Goal: Task Accomplishment & Management: Manage account settings

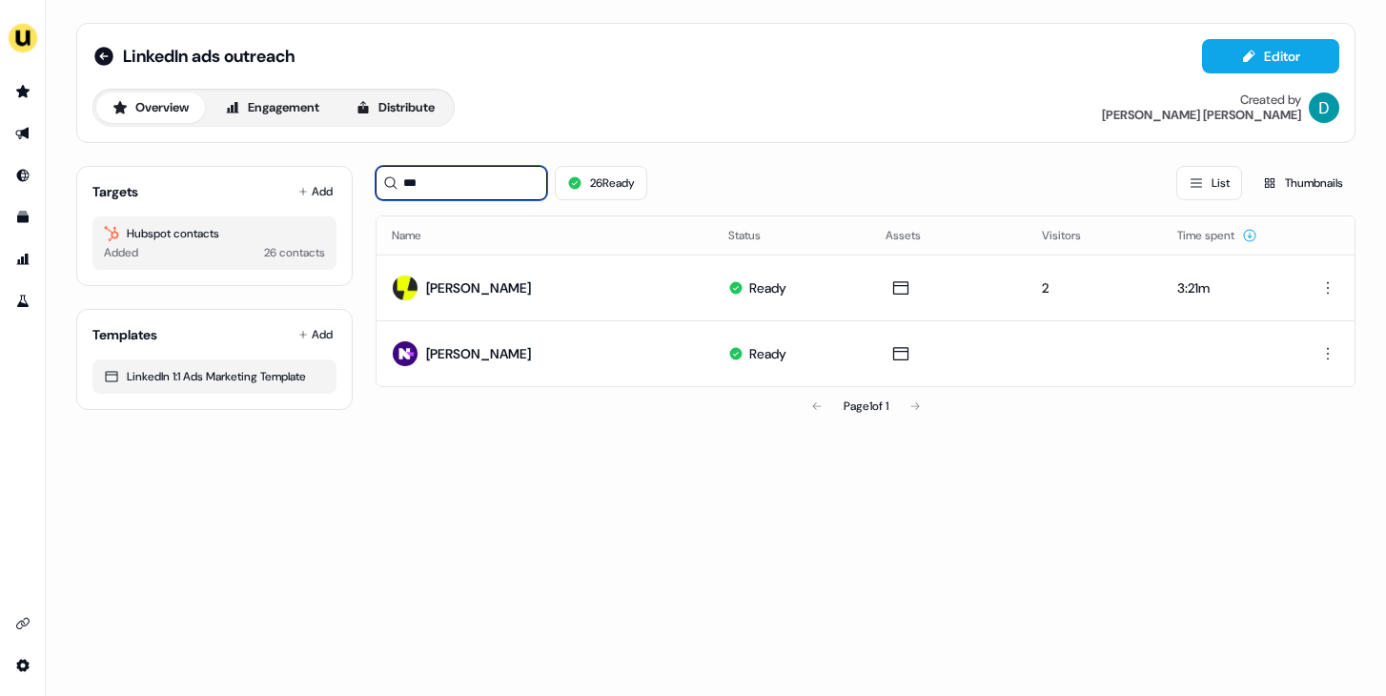
click at [466, 187] on input "***" at bounding box center [462, 183] width 172 height 34
type input "*"
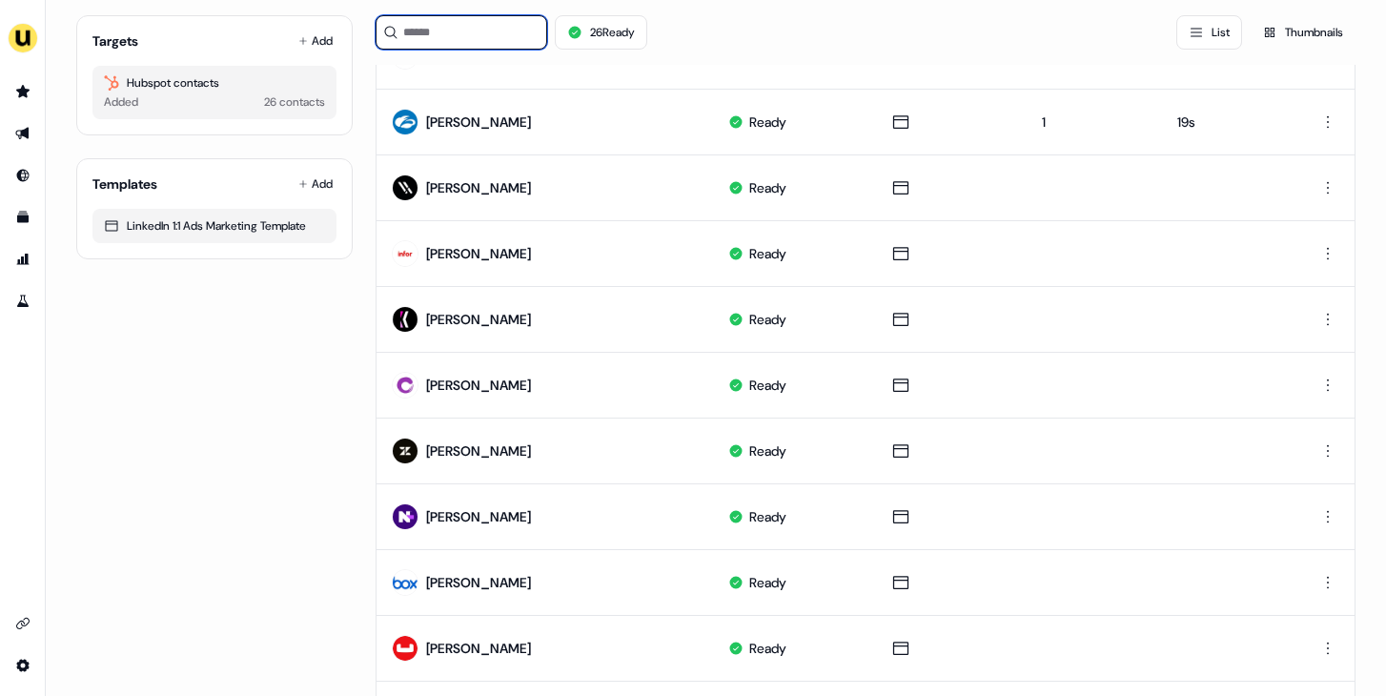
scroll to position [302, 0]
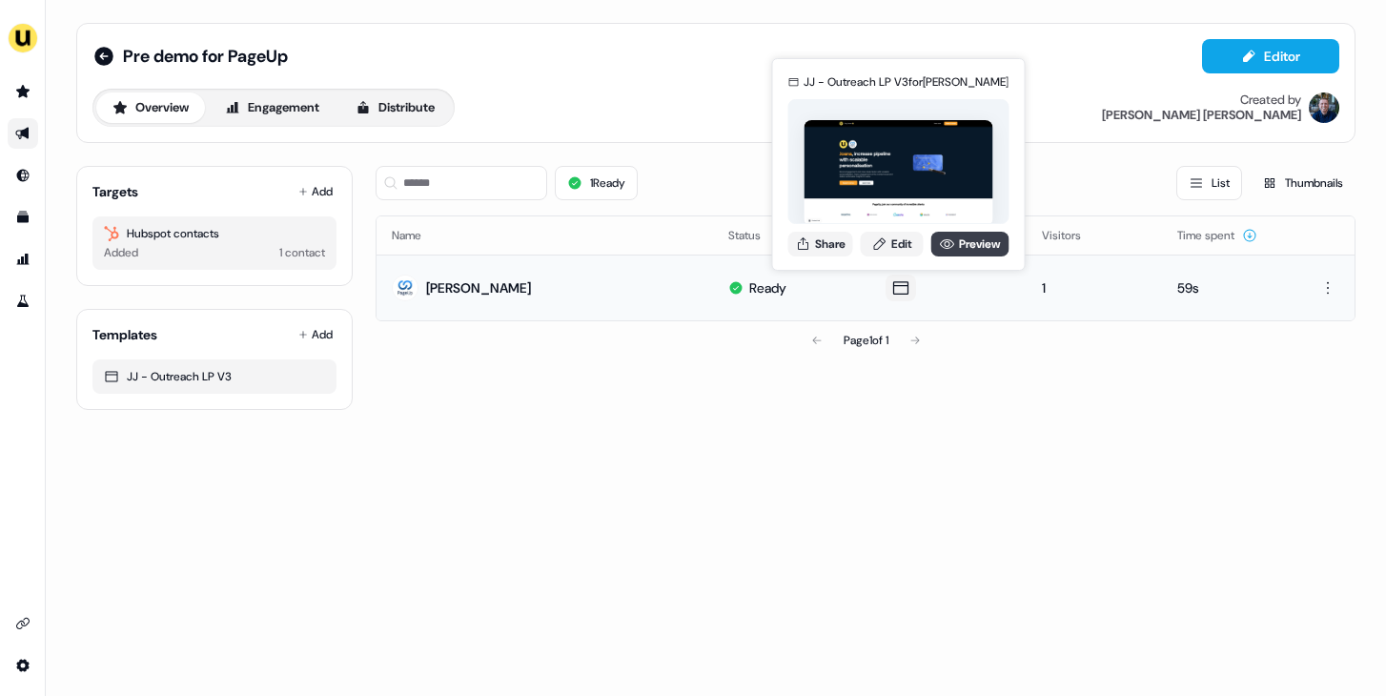
click at [945, 245] on icon at bounding box center [947, 244] width 14 height 10
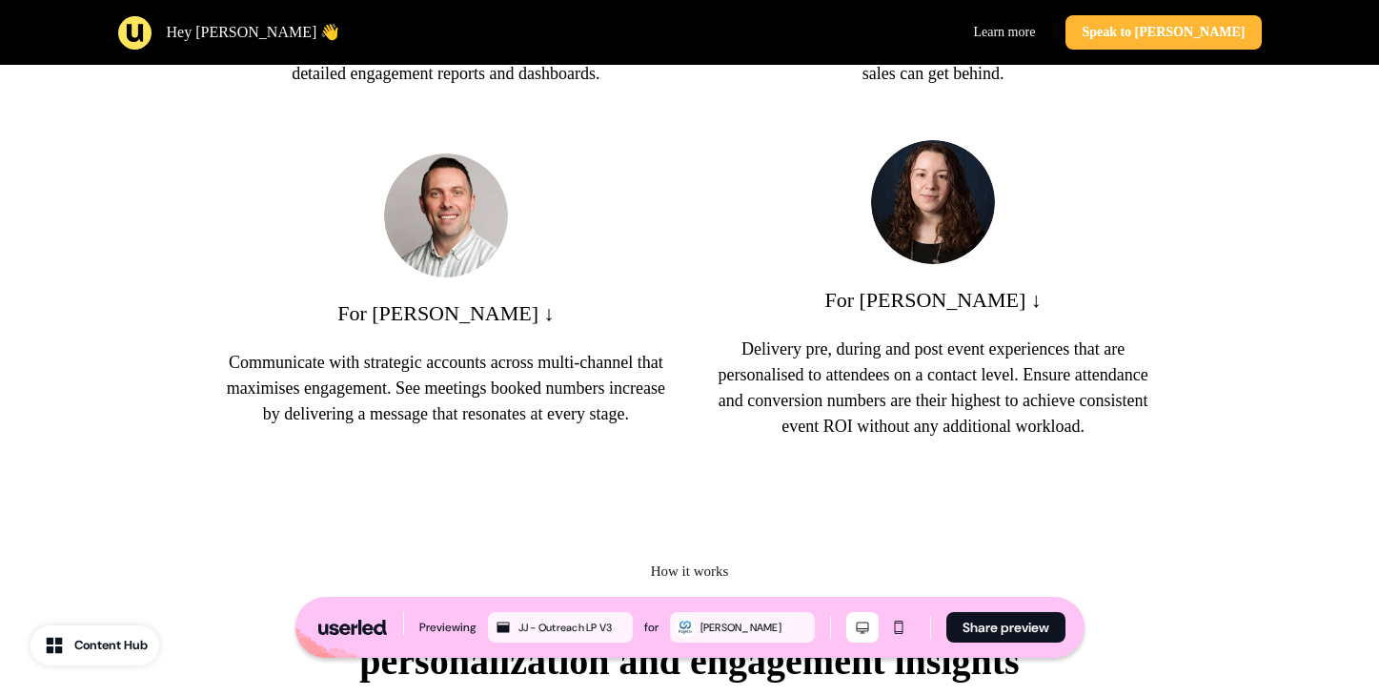
scroll to position [1408, 0]
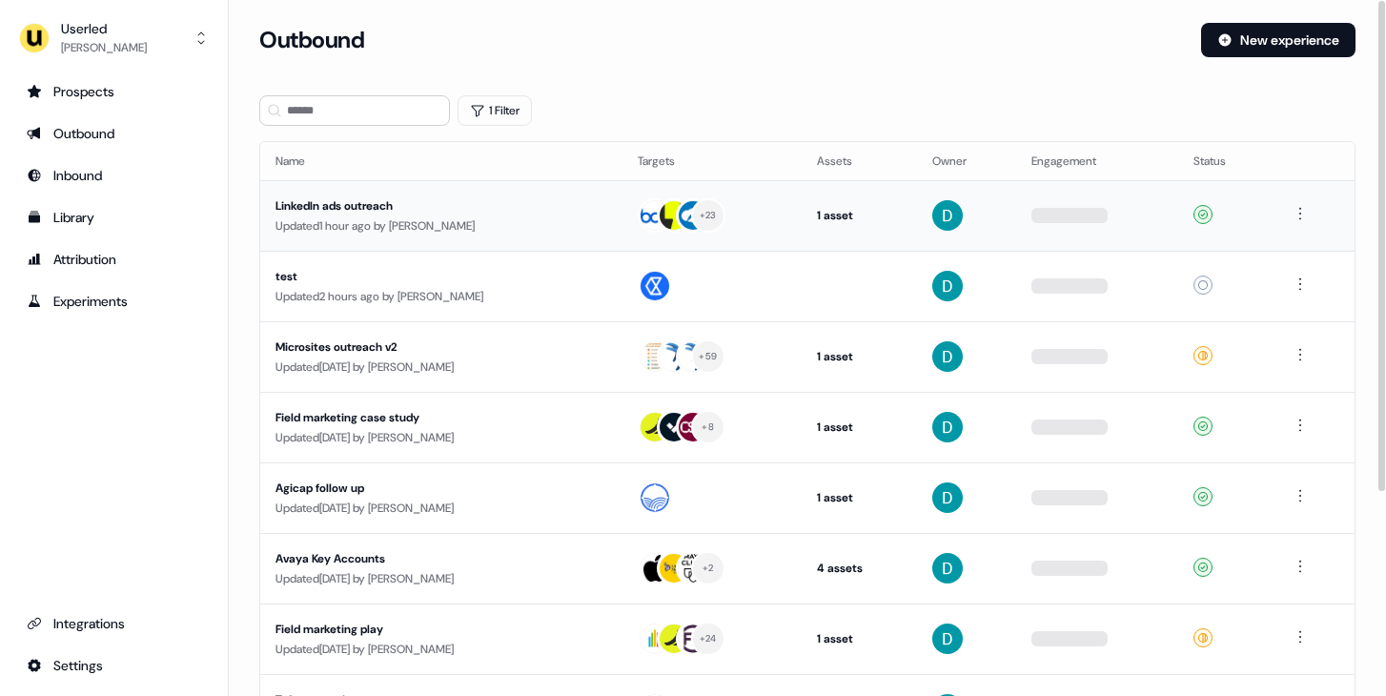
click at [433, 219] on div "Updated 1 hour ago by David Cruickshank" at bounding box center [442, 225] width 332 height 19
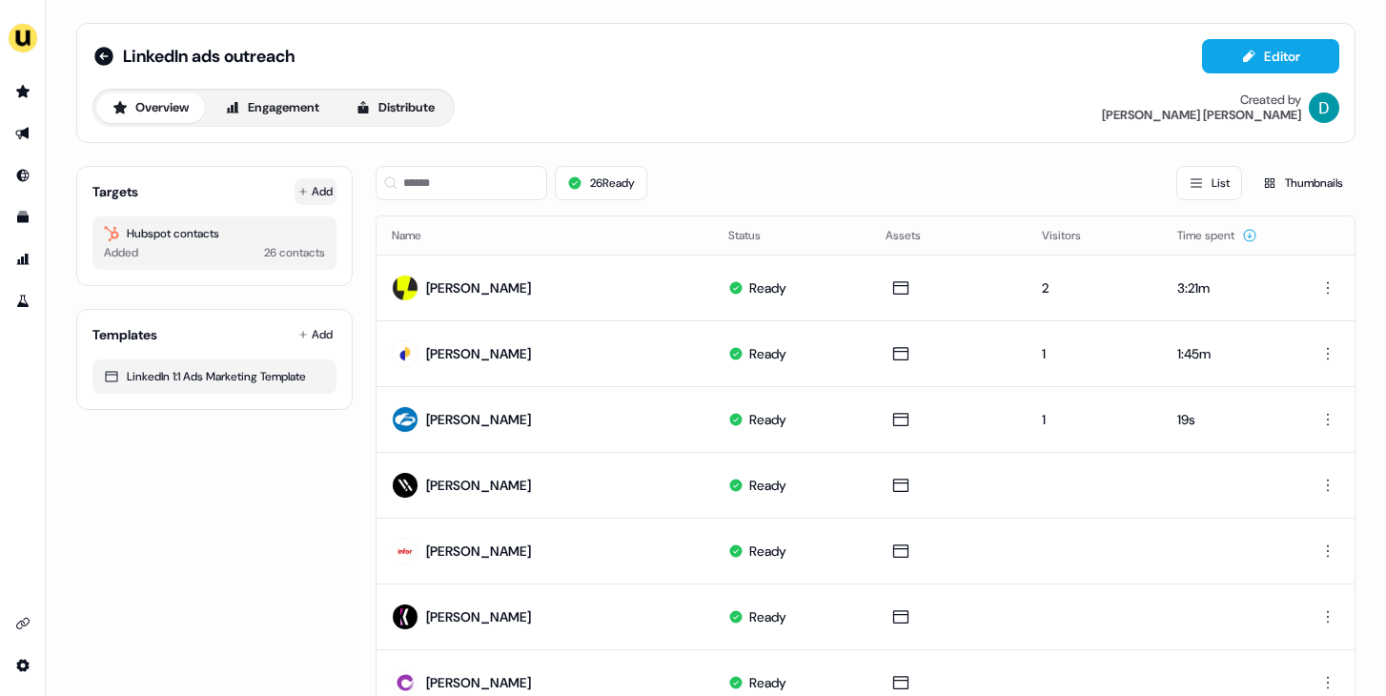
click at [319, 189] on button "Add" at bounding box center [316, 191] width 42 height 27
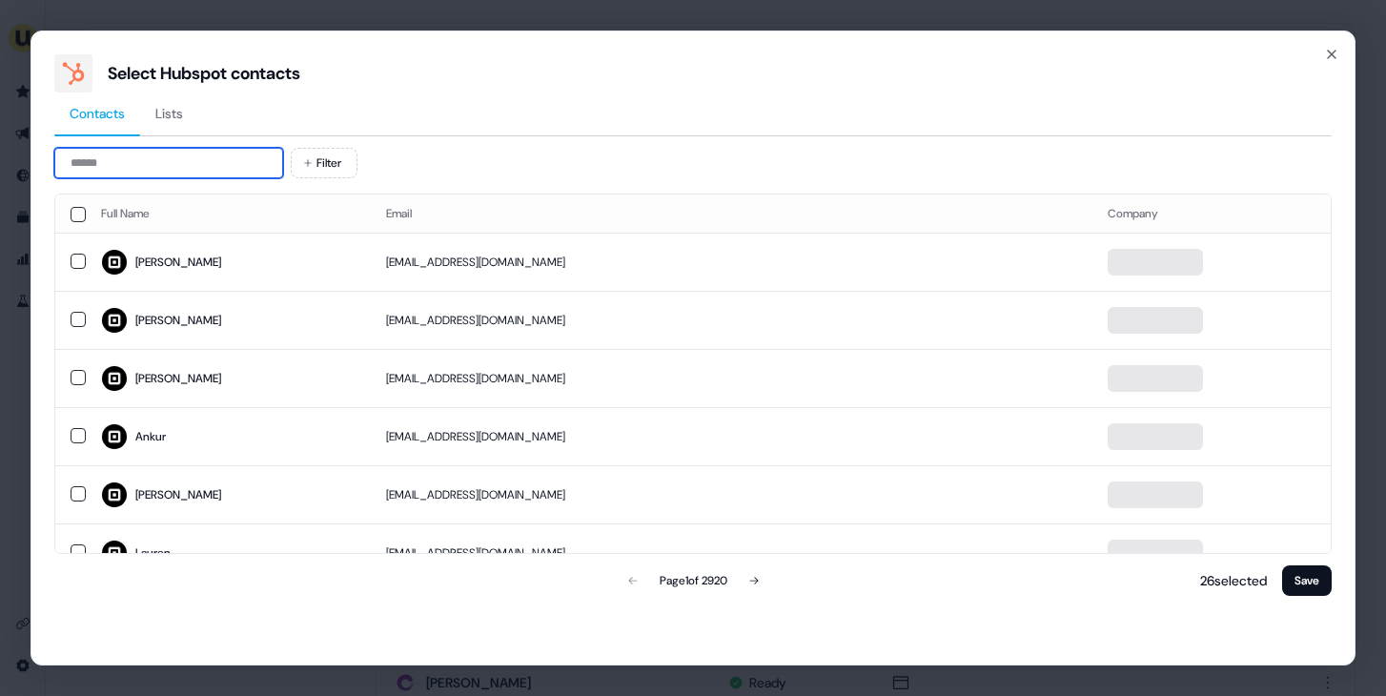
click at [188, 156] on input at bounding box center [168, 163] width 229 height 31
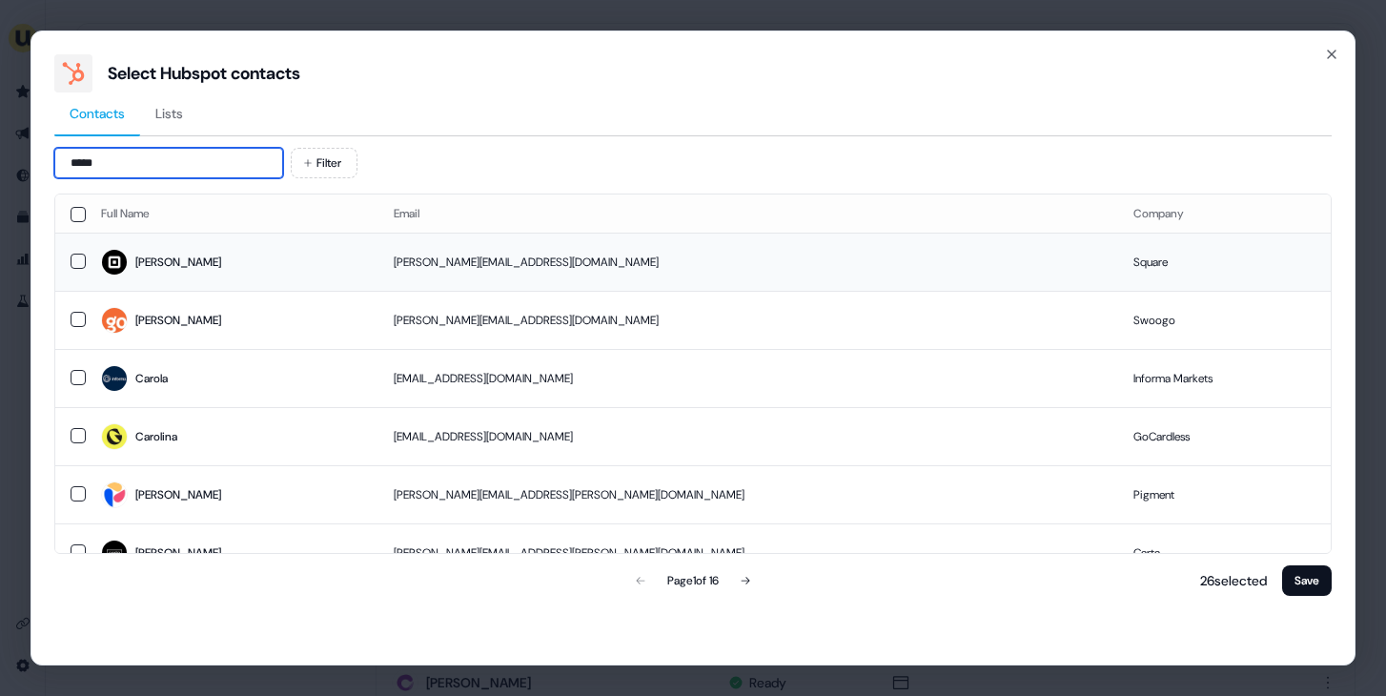
type input "*****"
click at [275, 259] on span "Carolyn" at bounding box center [232, 262] width 262 height 27
click at [1321, 581] on button "Save" at bounding box center [1307, 580] width 50 height 31
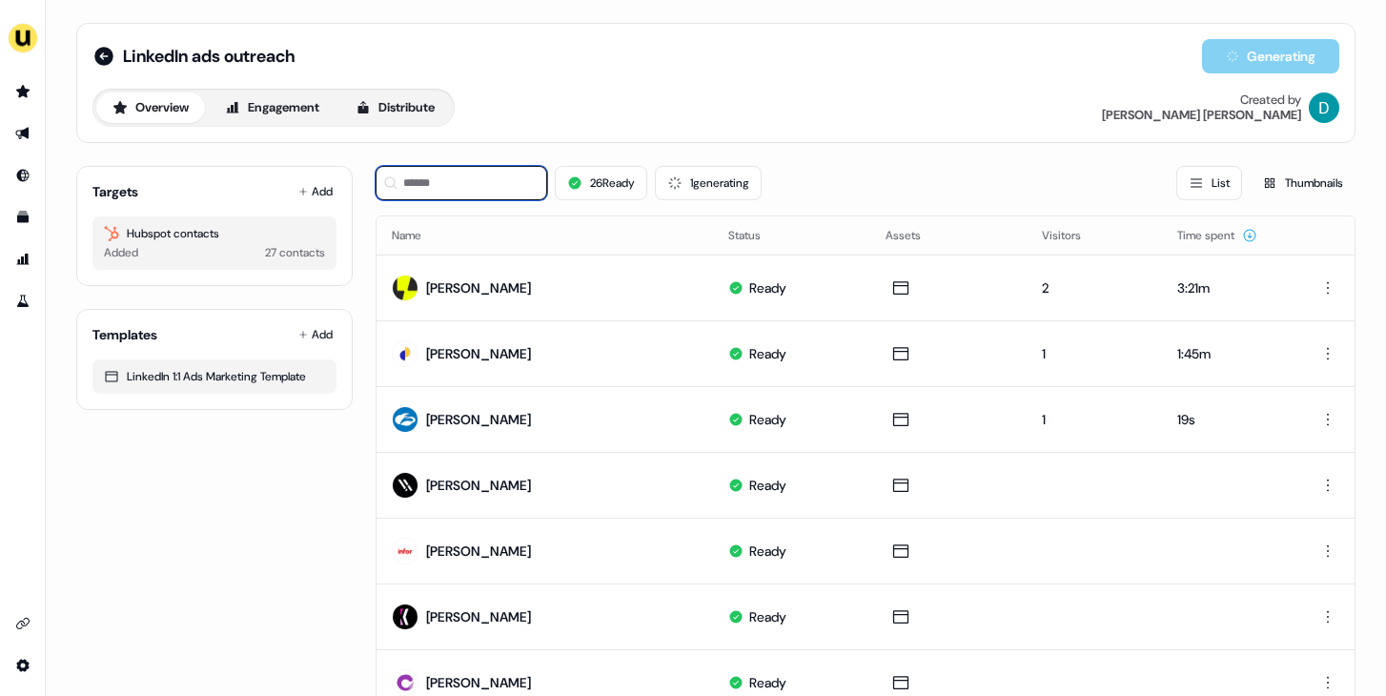
click at [484, 184] on input at bounding box center [462, 183] width 172 height 34
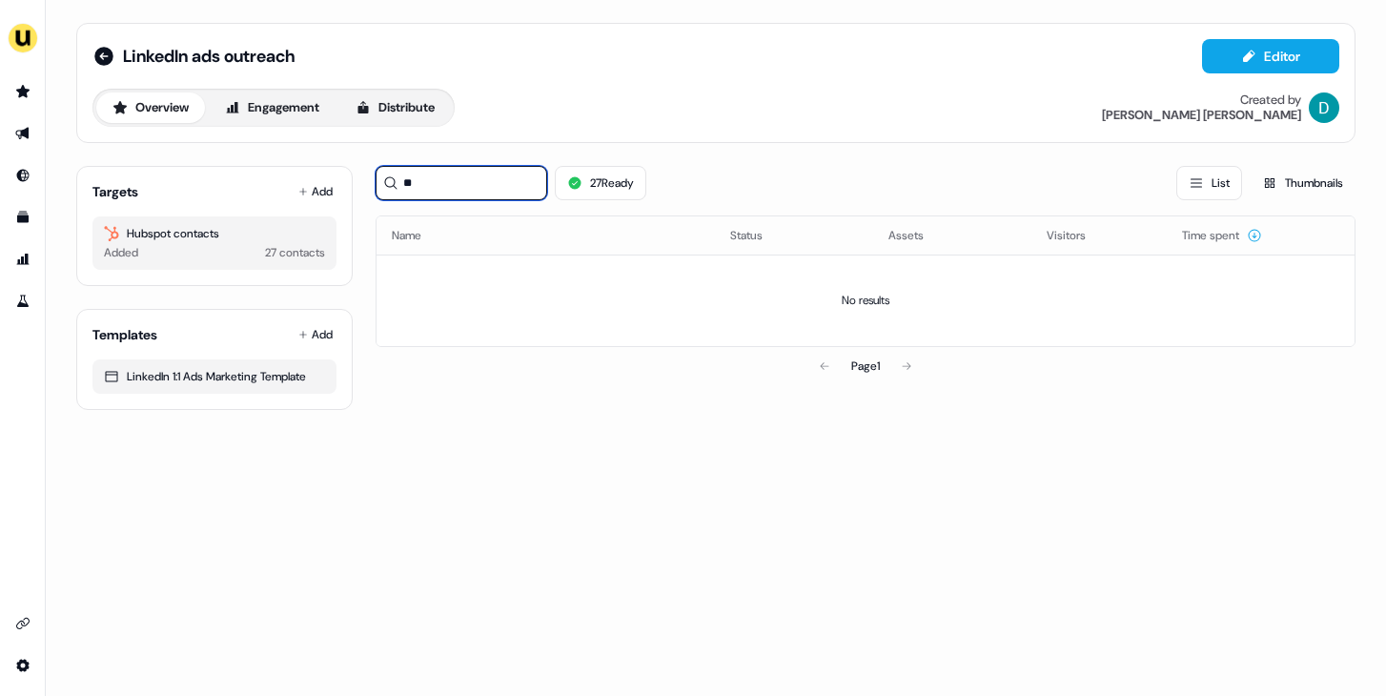
type input "*"
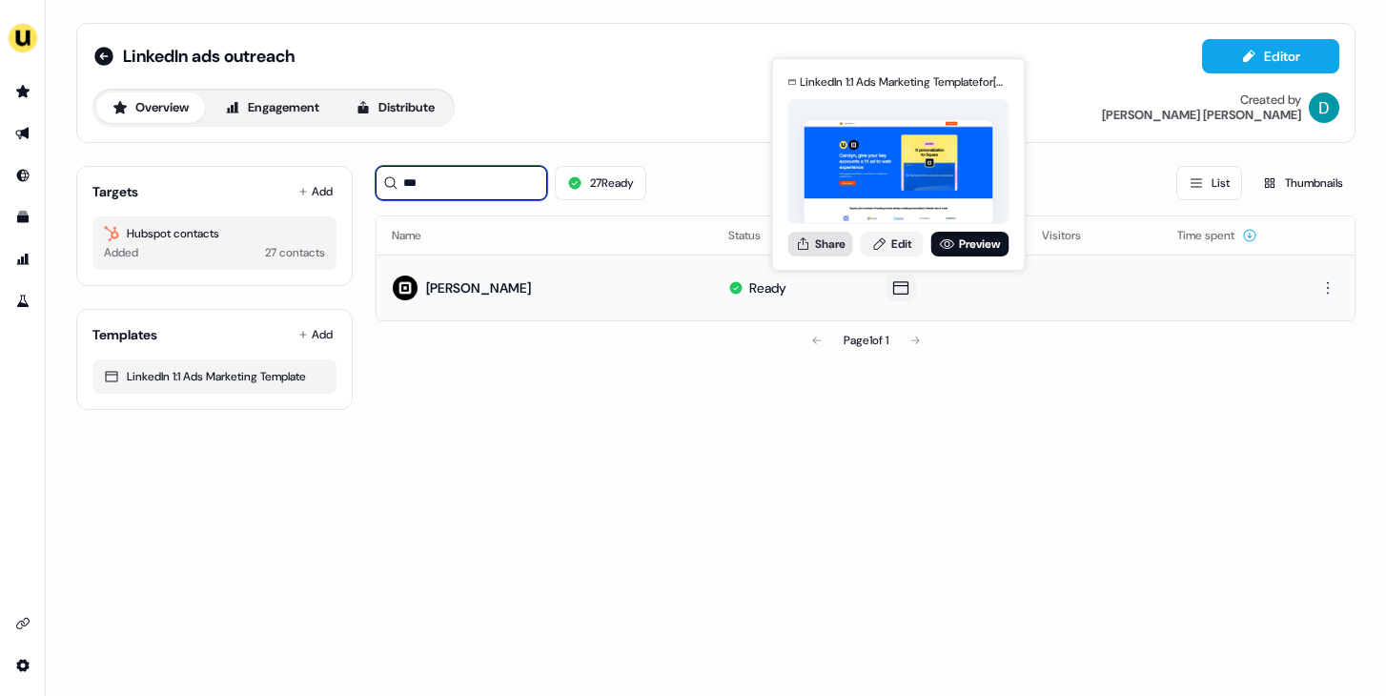
type input "***"
click at [829, 236] on button "Share" at bounding box center [820, 244] width 65 height 25
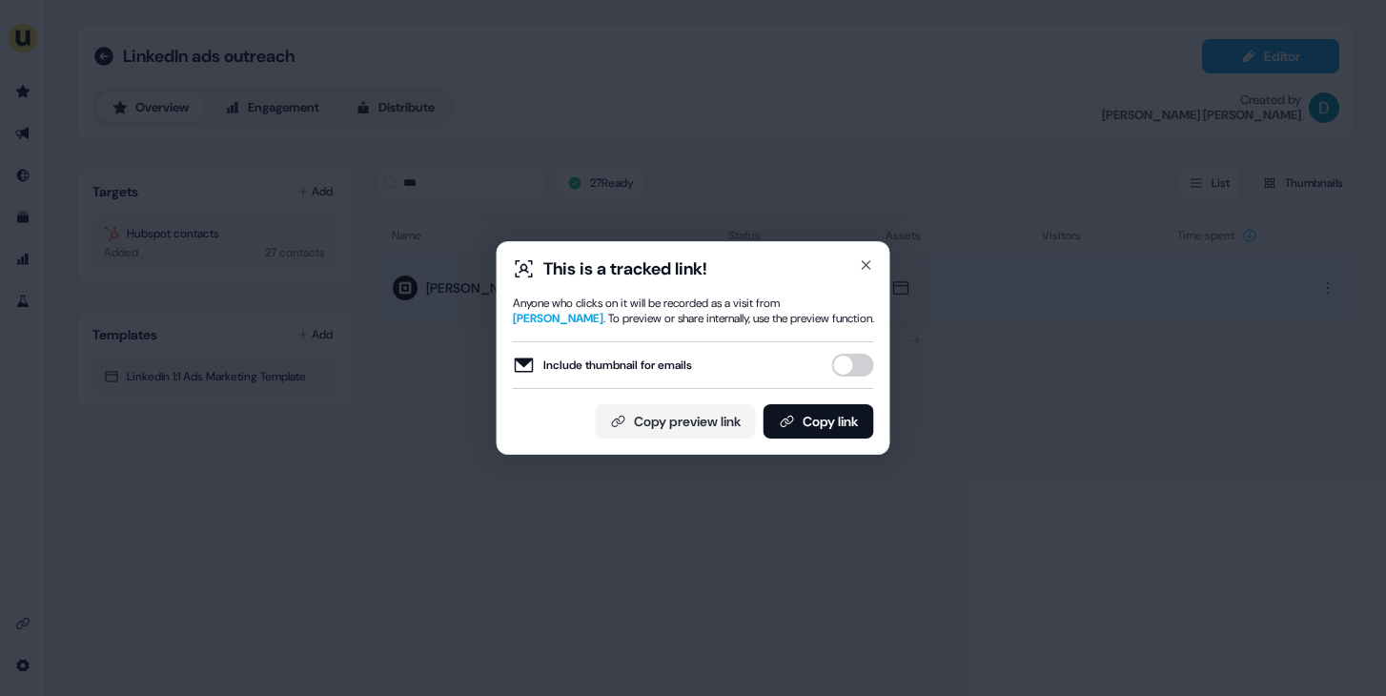
click at [841, 374] on button "Include thumbnail for emails" at bounding box center [853, 365] width 42 height 23
click at [831, 421] on button "Copy link" at bounding box center [819, 421] width 111 height 34
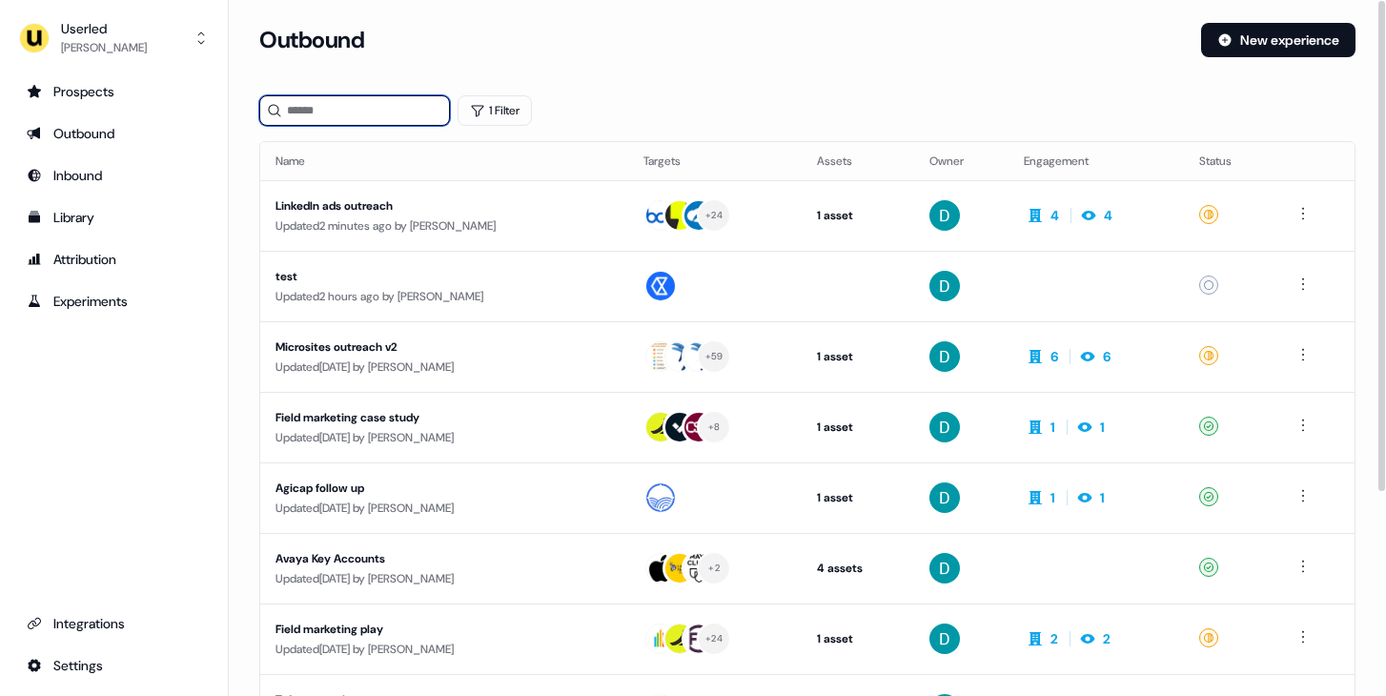
click at [413, 105] on input at bounding box center [354, 110] width 191 height 31
click at [782, 39] on div "Outbound" at bounding box center [722, 40] width 927 height 34
click at [530, 367] on div "Updated 4 days ago by David Cruickshank" at bounding box center [444, 366] width 337 height 19
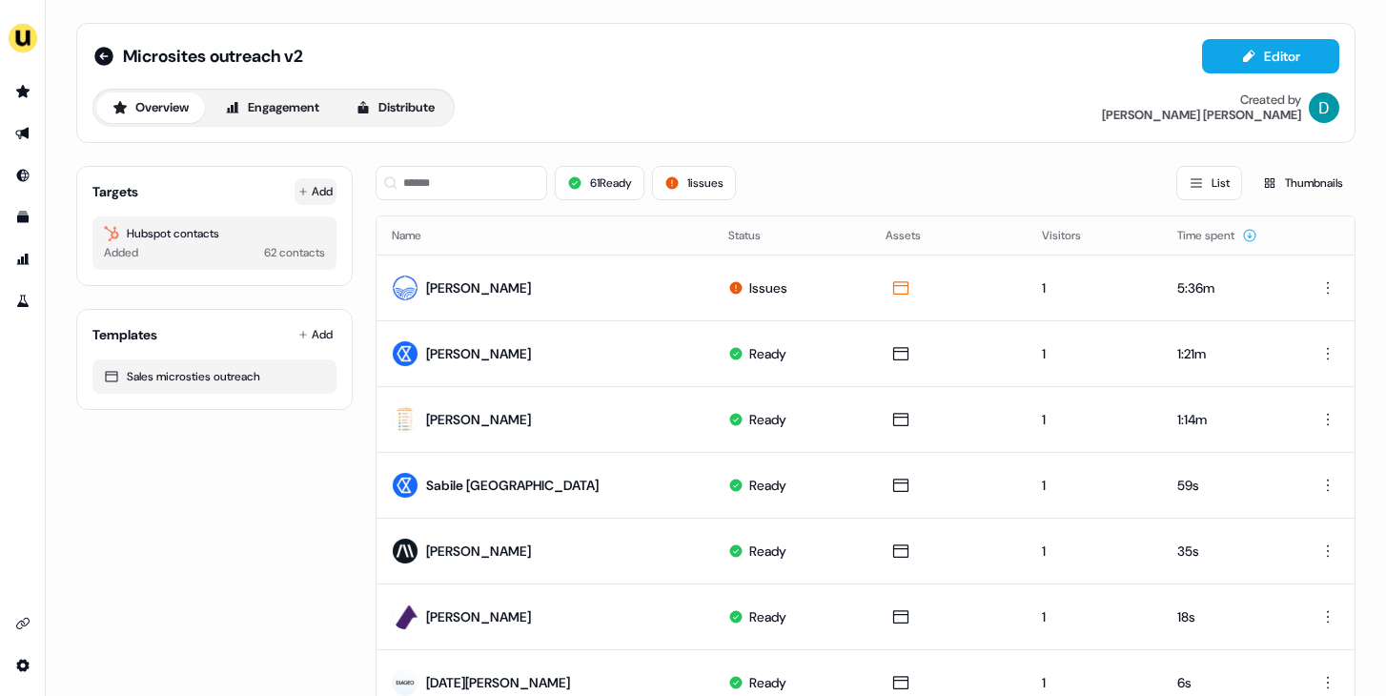
click at [310, 183] on button "Add" at bounding box center [316, 191] width 42 height 27
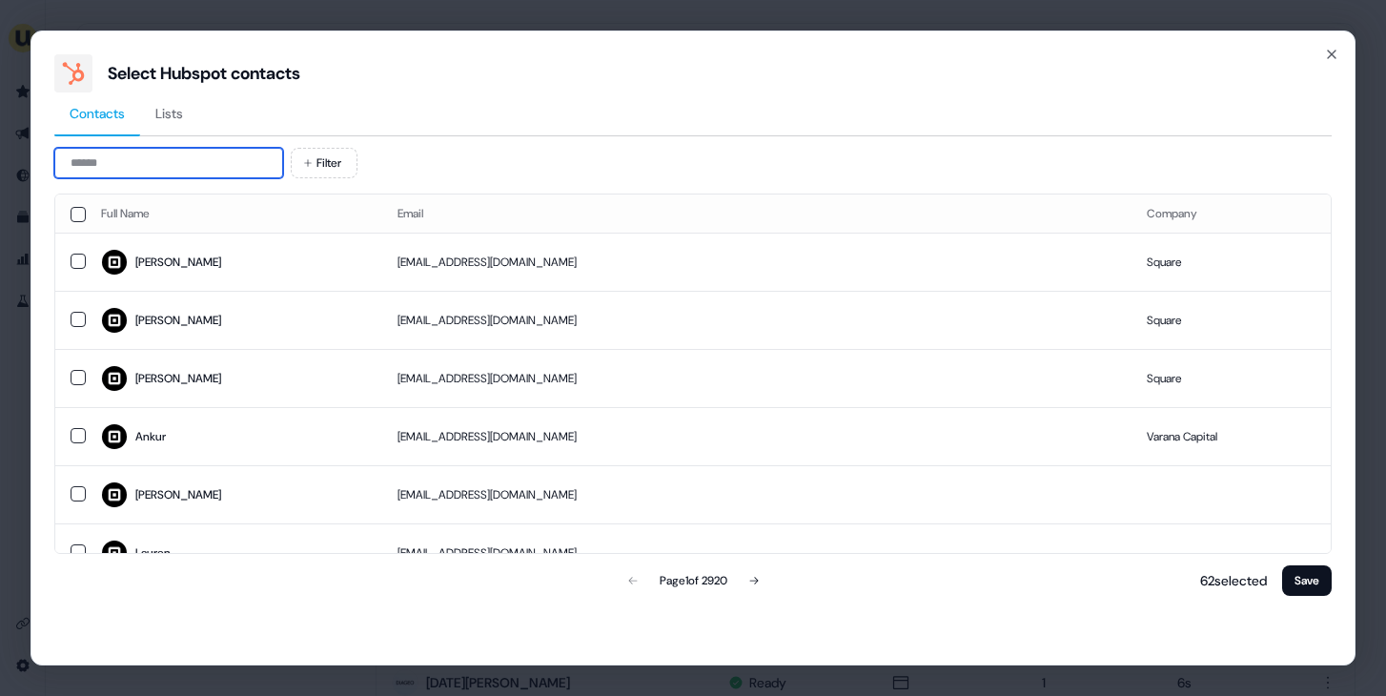
click at [171, 161] on input at bounding box center [168, 163] width 229 height 31
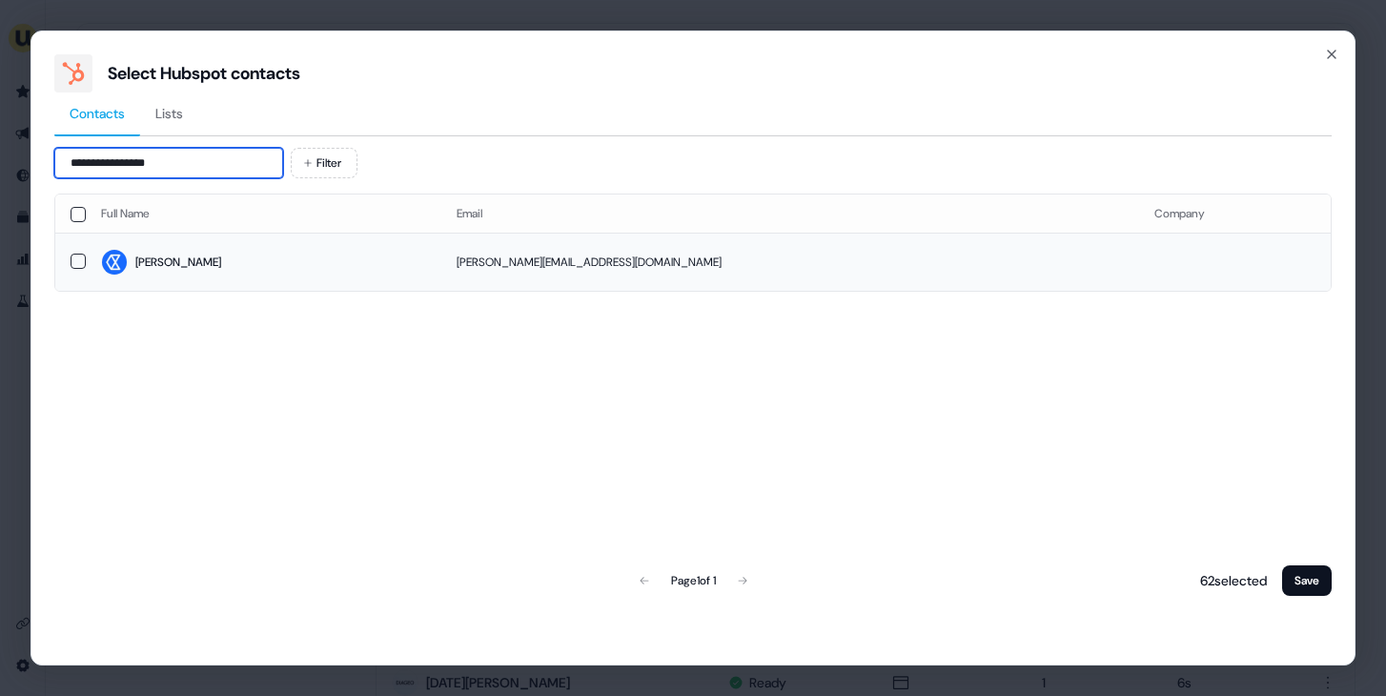
type input "**********"
click at [330, 266] on span "Daniela" at bounding box center [263, 262] width 325 height 27
click at [1296, 579] on button "Save" at bounding box center [1307, 580] width 50 height 31
click at [1308, 588] on button "Save" at bounding box center [1307, 580] width 50 height 31
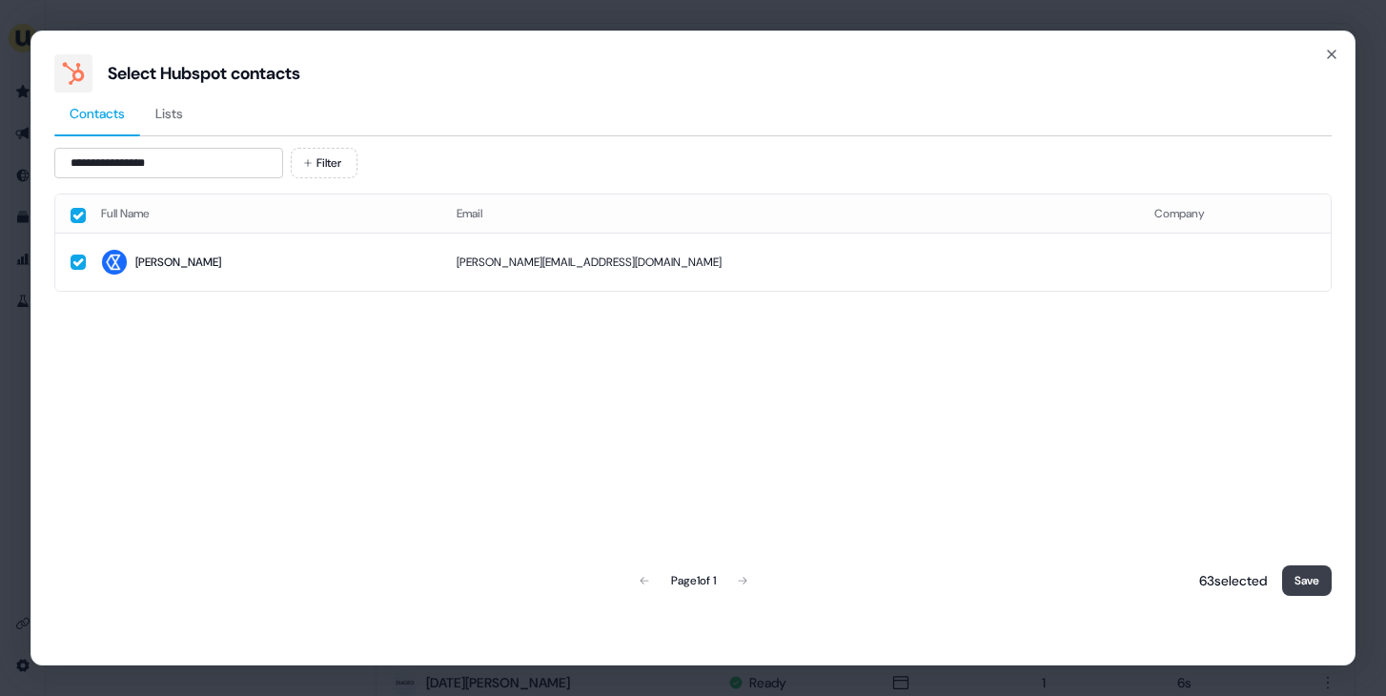
click at [1308, 588] on button "Save" at bounding box center [1307, 580] width 50 height 31
click at [1304, 578] on button "Save" at bounding box center [1307, 580] width 50 height 31
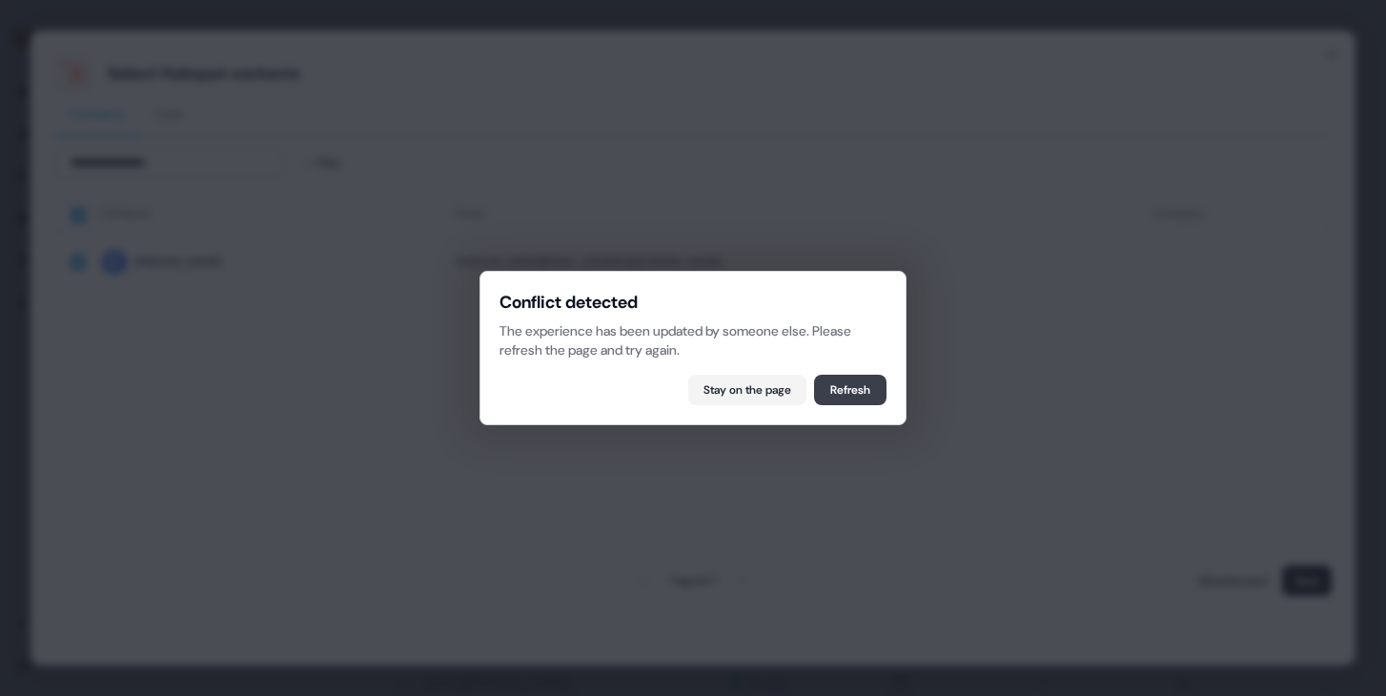
click at [852, 378] on button "Refresh" at bounding box center [850, 390] width 72 height 31
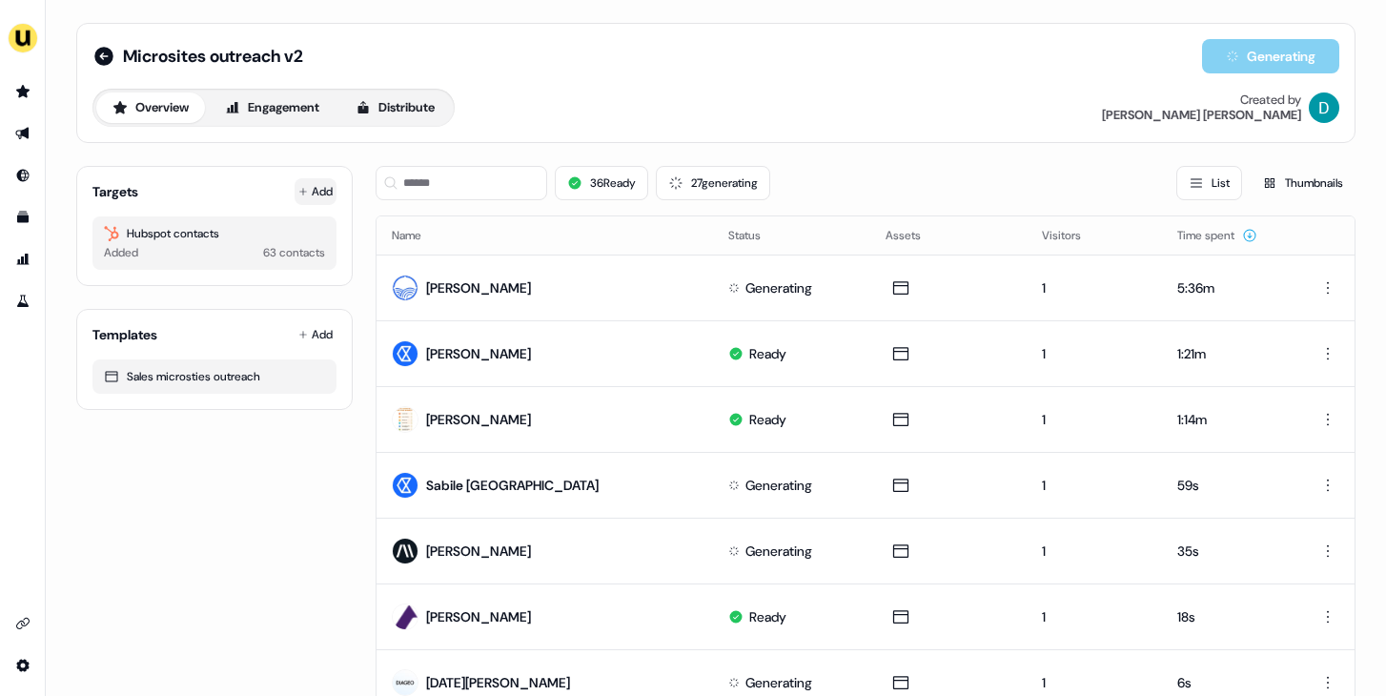
click at [307, 192] on button "Add" at bounding box center [316, 191] width 42 height 27
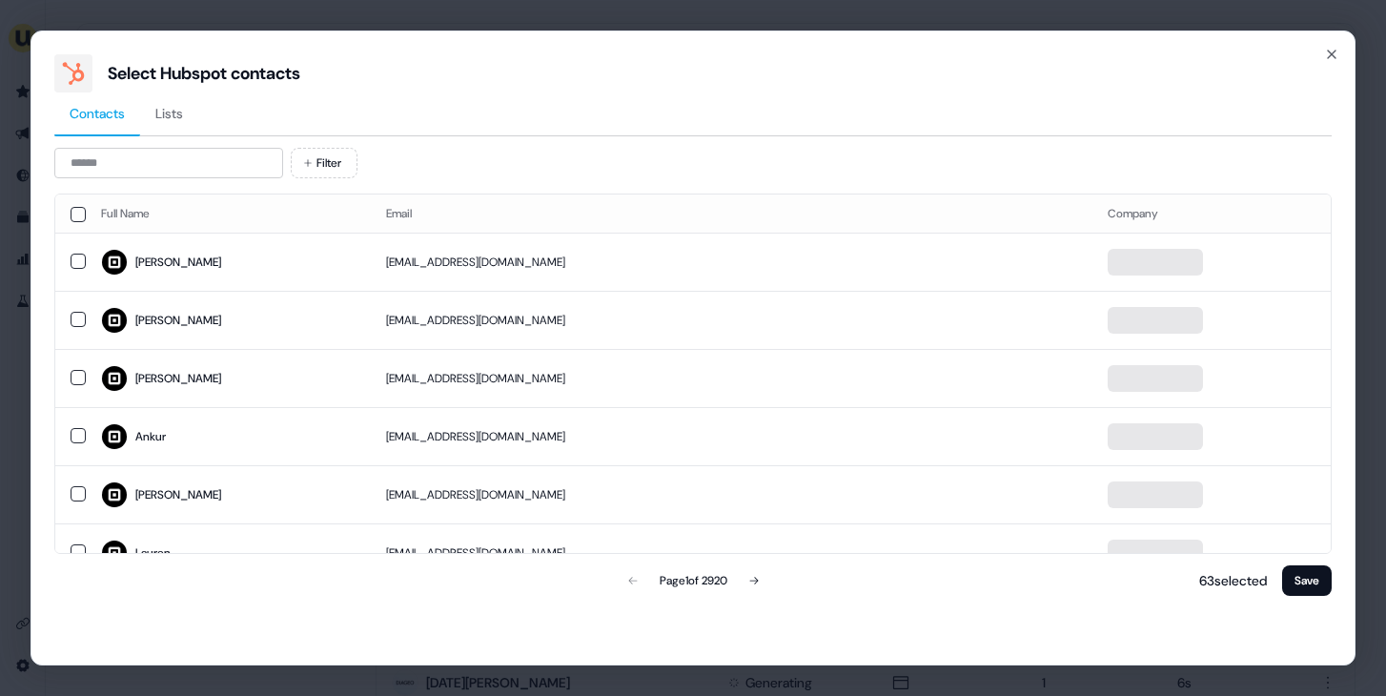
click at [173, 180] on div "Filter Full Name Email Company [PERSON_NAME] [PERSON_NAME][EMAIL_ADDRESS][DOMAI…" at bounding box center [692, 374] width 1277 height 452
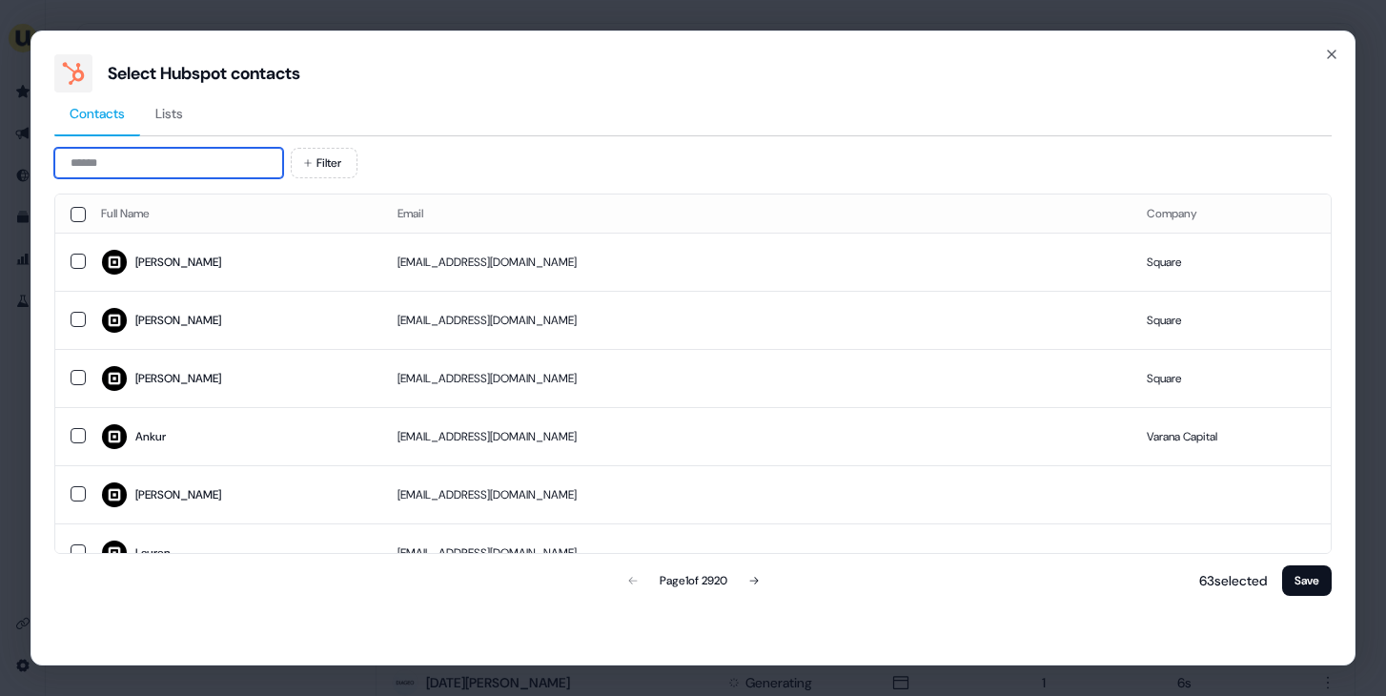
click at [162, 164] on input at bounding box center [168, 163] width 229 height 31
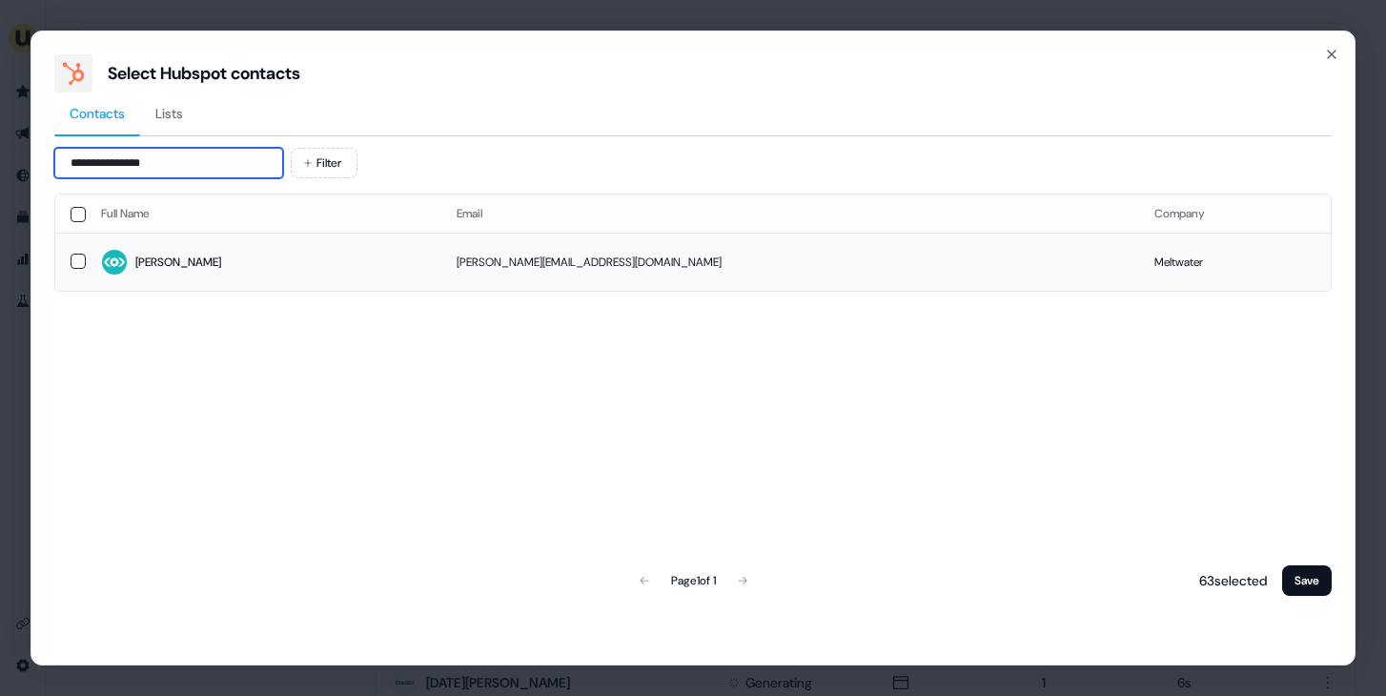
type input "**********"
click at [235, 239] on td "Jenny" at bounding box center [264, 262] width 356 height 58
click at [1306, 578] on button "Save" at bounding box center [1307, 580] width 50 height 31
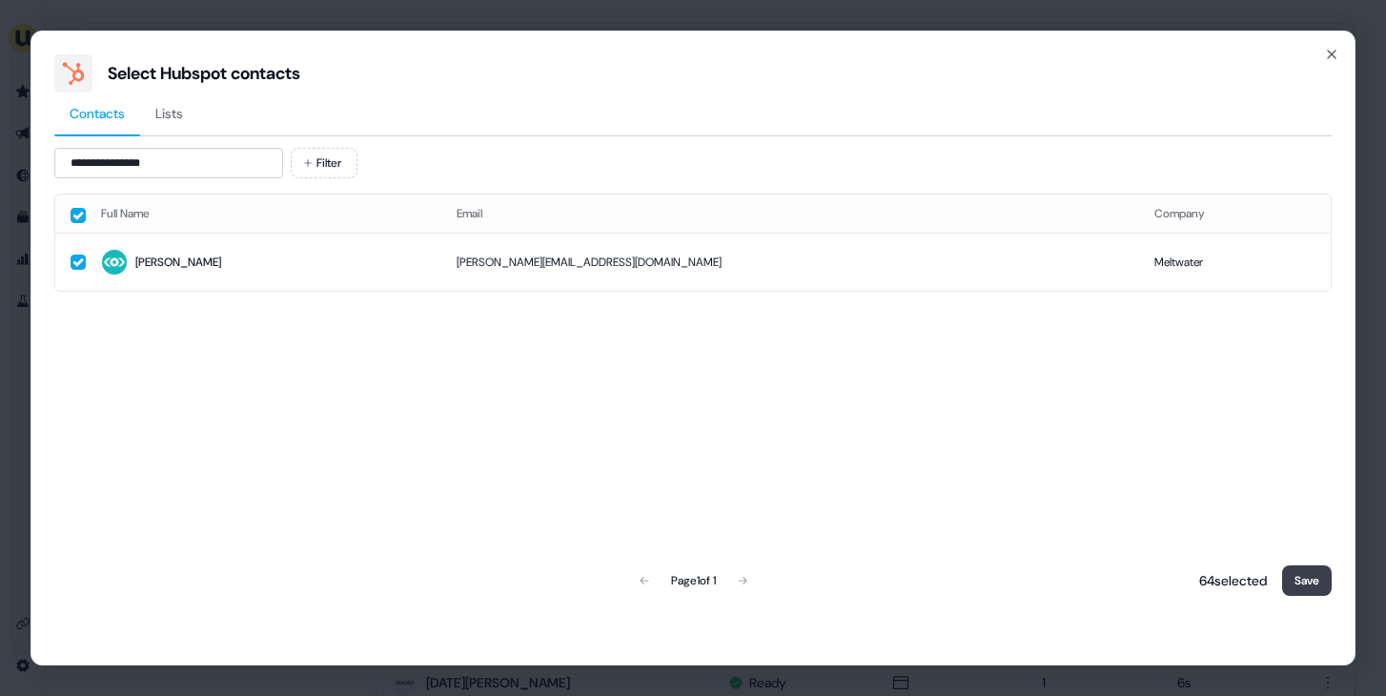
click at [1306, 578] on button "Save" at bounding box center [1307, 580] width 50 height 31
click at [1320, 584] on button "Save" at bounding box center [1307, 580] width 50 height 31
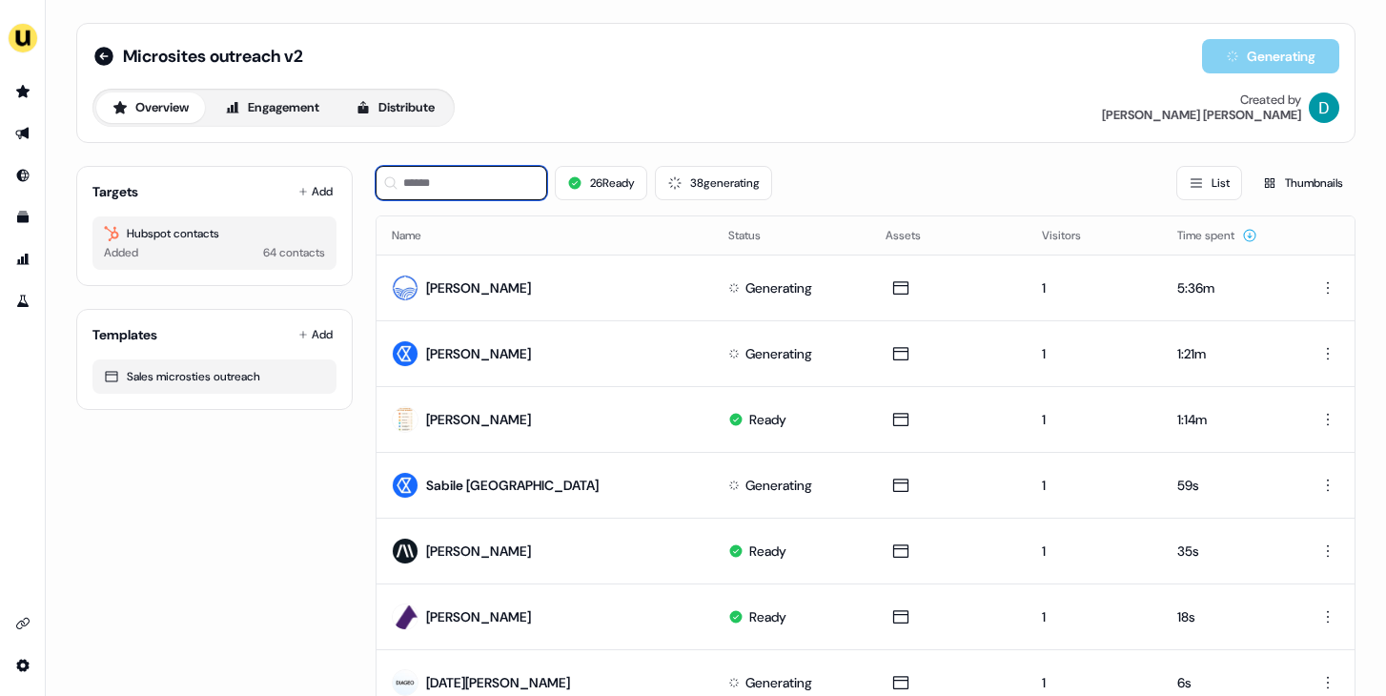
click at [510, 177] on input at bounding box center [462, 183] width 172 height 34
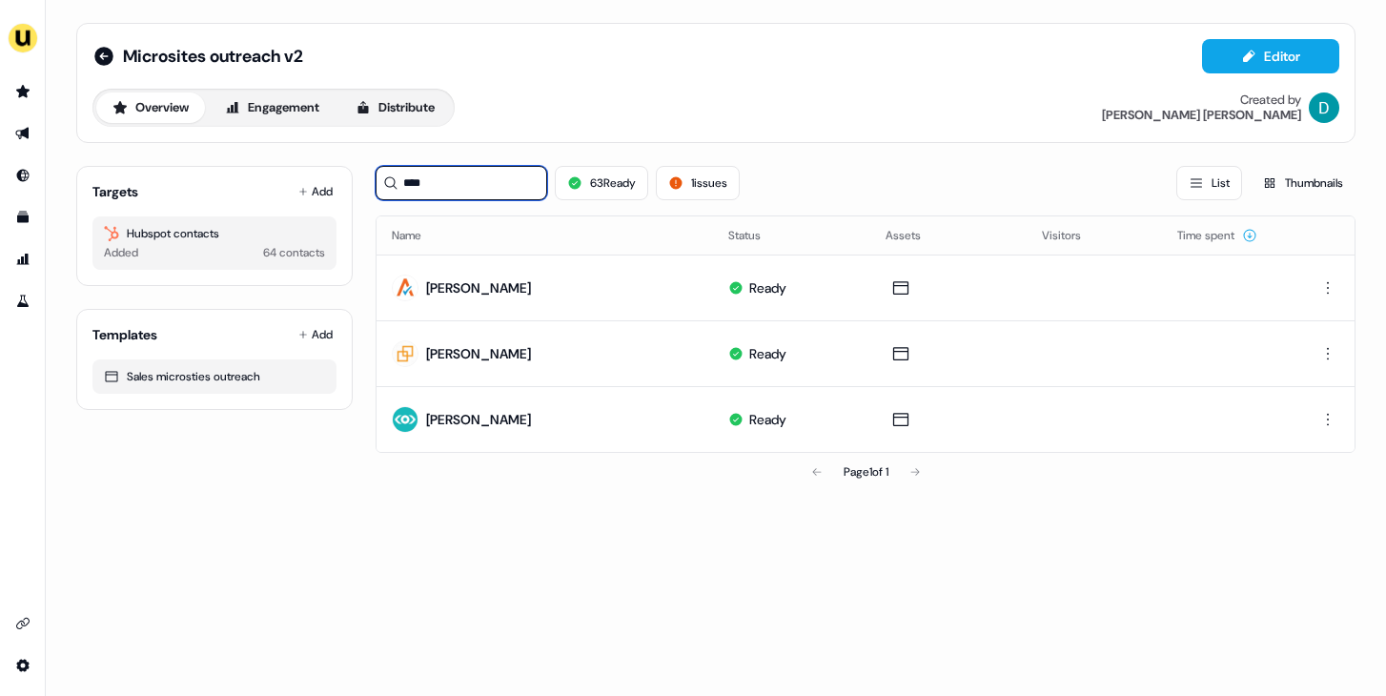
type input "****"
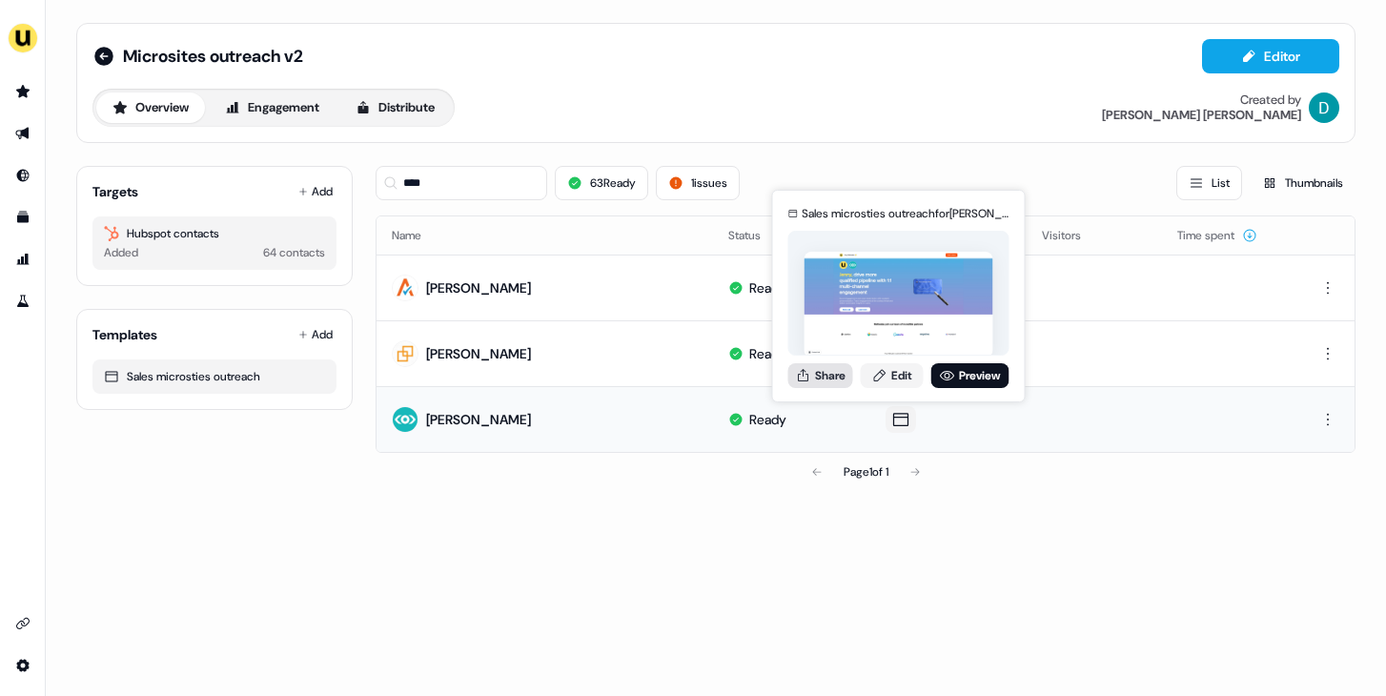
click at [829, 378] on button "Share" at bounding box center [820, 375] width 65 height 25
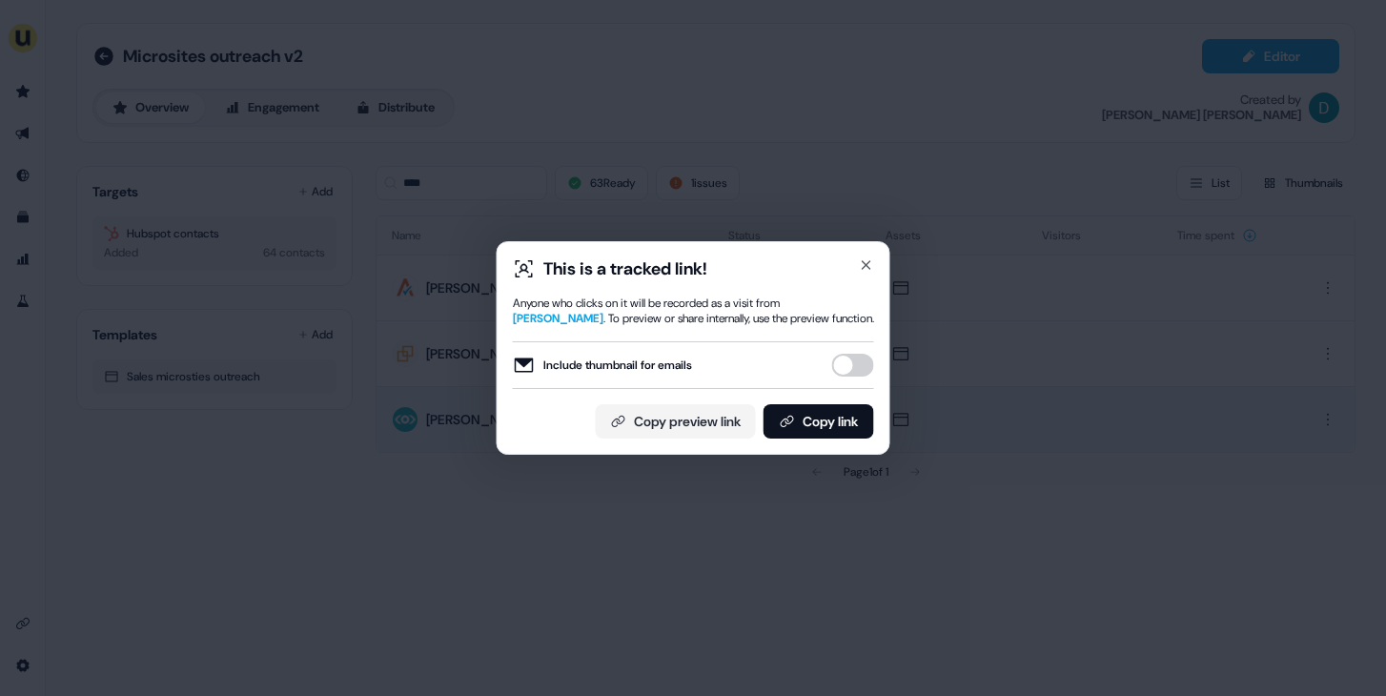
click at [858, 378] on div "Include thumbnail for emails" at bounding box center [693, 365] width 361 height 48
click at [852, 362] on button "Include thumbnail for emails" at bounding box center [853, 365] width 42 height 23
click at [836, 424] on button "Copy link" at bounding box center [819, 421] width 111 height 34
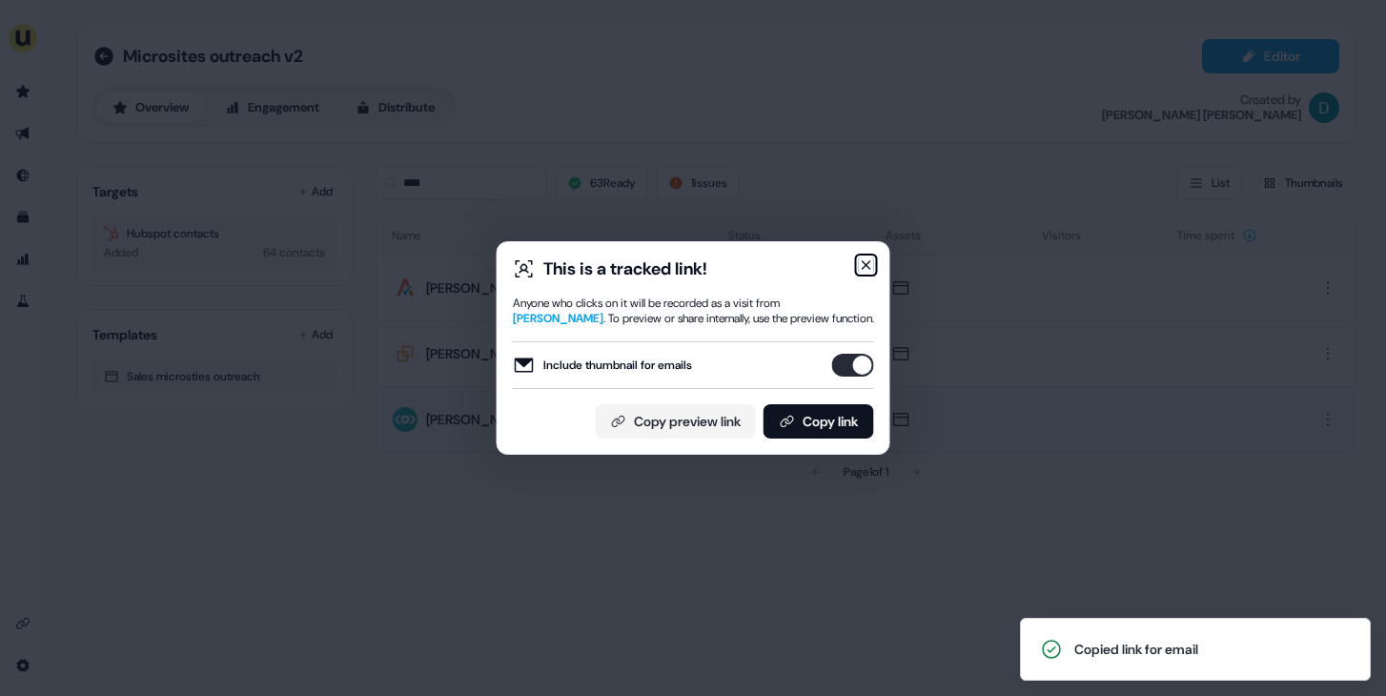
click at [865, 263] on icon "button" at bounding box center [867, 265] width 8 height 8
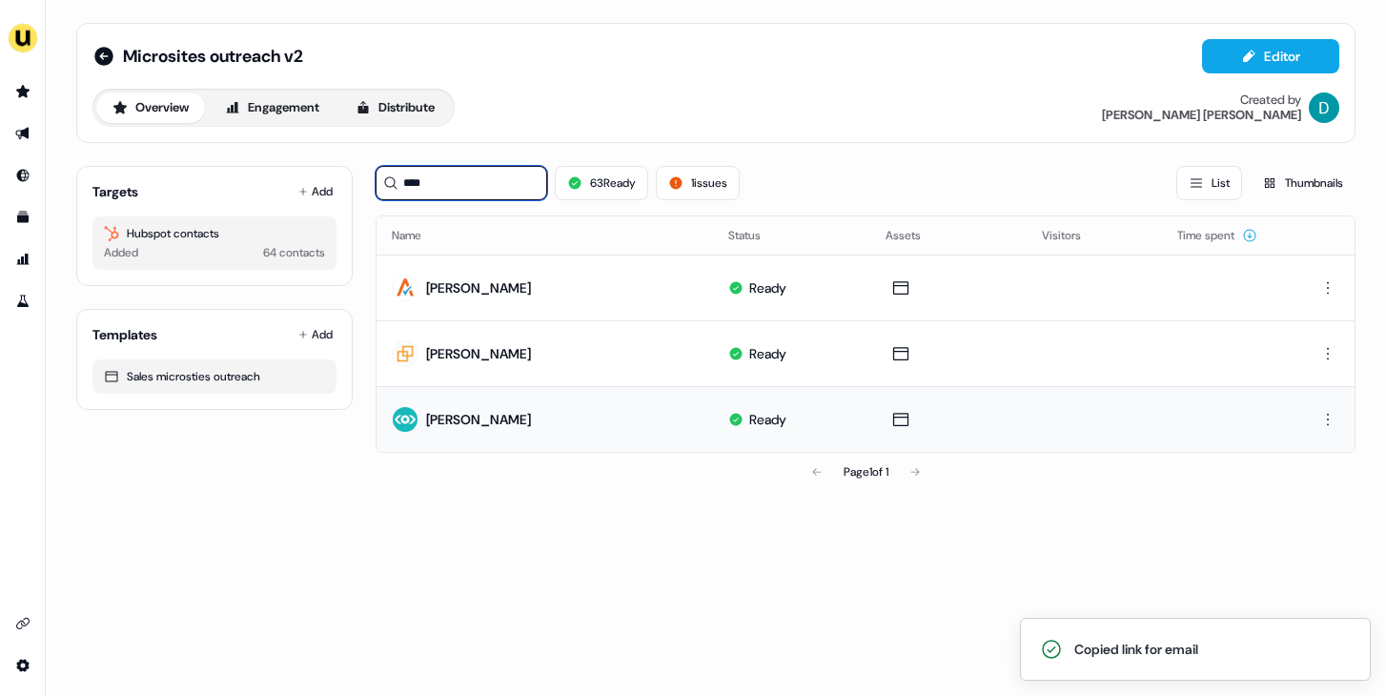
drag, startPoint x: 478, startPoint y: 171, endPoint x: 391, endPoint y: 172, distance: 86.8
click at [391, 172] on div "****" at bounding box center [462, 183] width 172 height 34
drag, startPoint x: 449, startPoint y: 184, endPoint x: 390, endPoint y: 184, distance: 59.1
click at [390, 184] on div "****" at bounding box center [462, 183] width 172 height 34
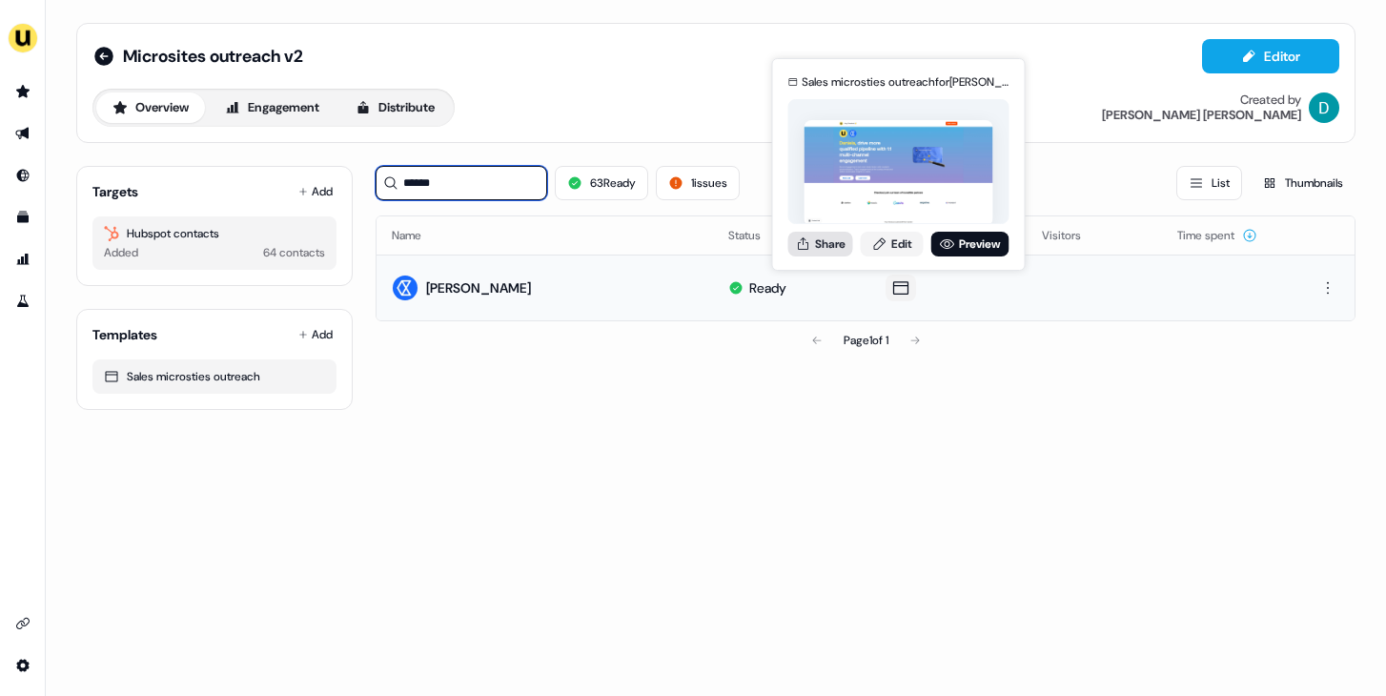
type input "******"
click at [834, 255] on button "Share" at bounding box center [820, 244] width 65 height 25
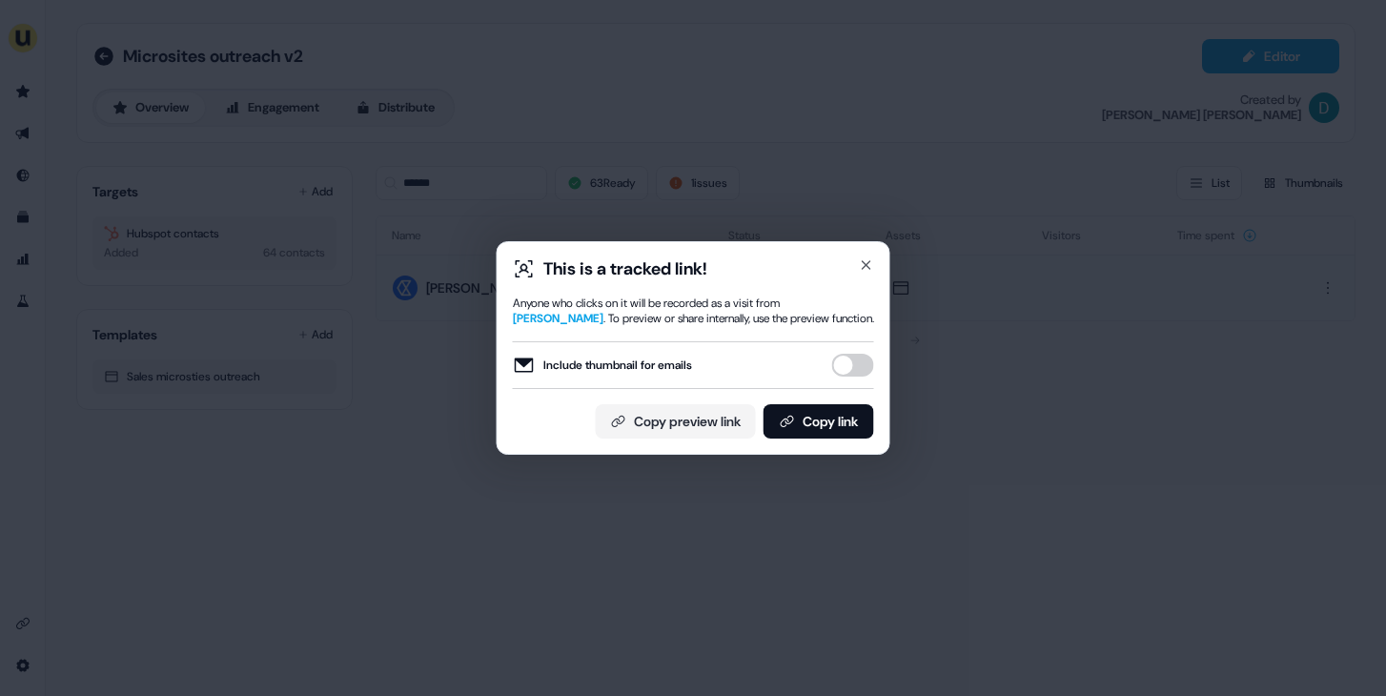
click at [844, 355] on button "Include thumbnail for emails" at bounding box center [853, 365] width 42 height 23
click at [842, 409] on button "Copy link" at bounding box center [819, 421] width 111 height 34
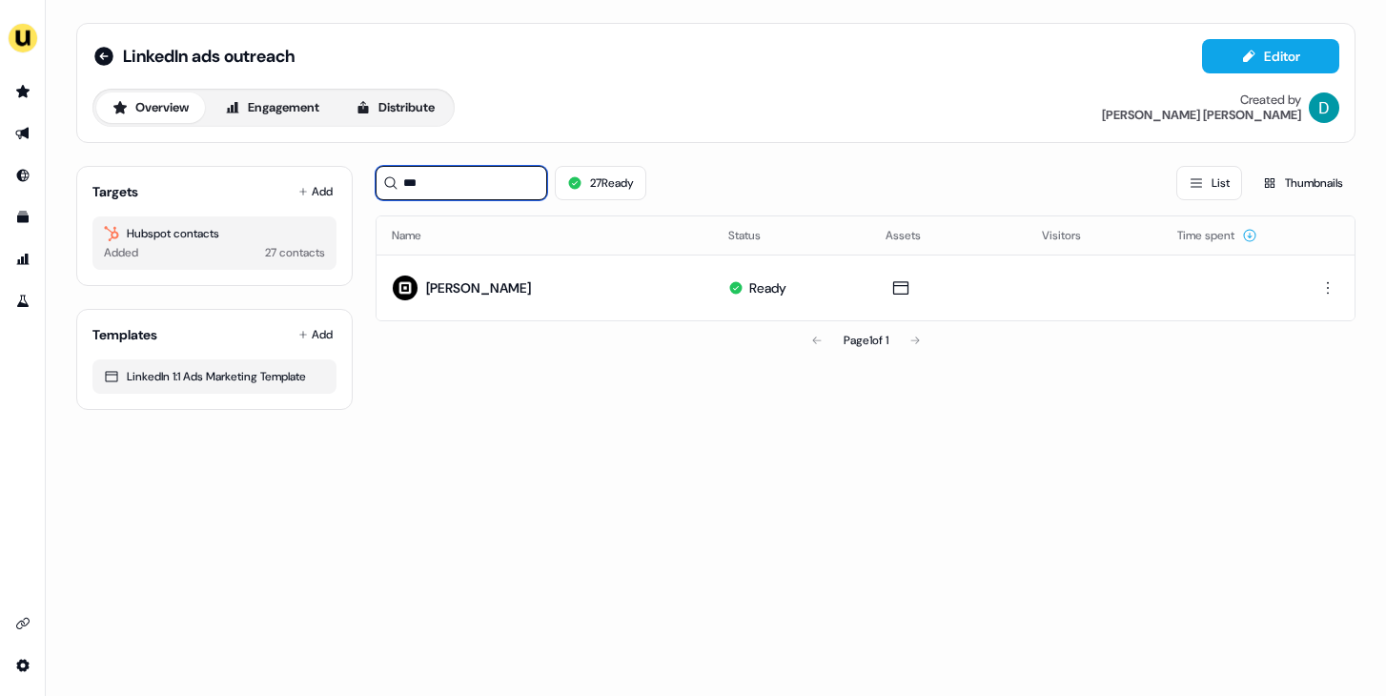
type input "***"
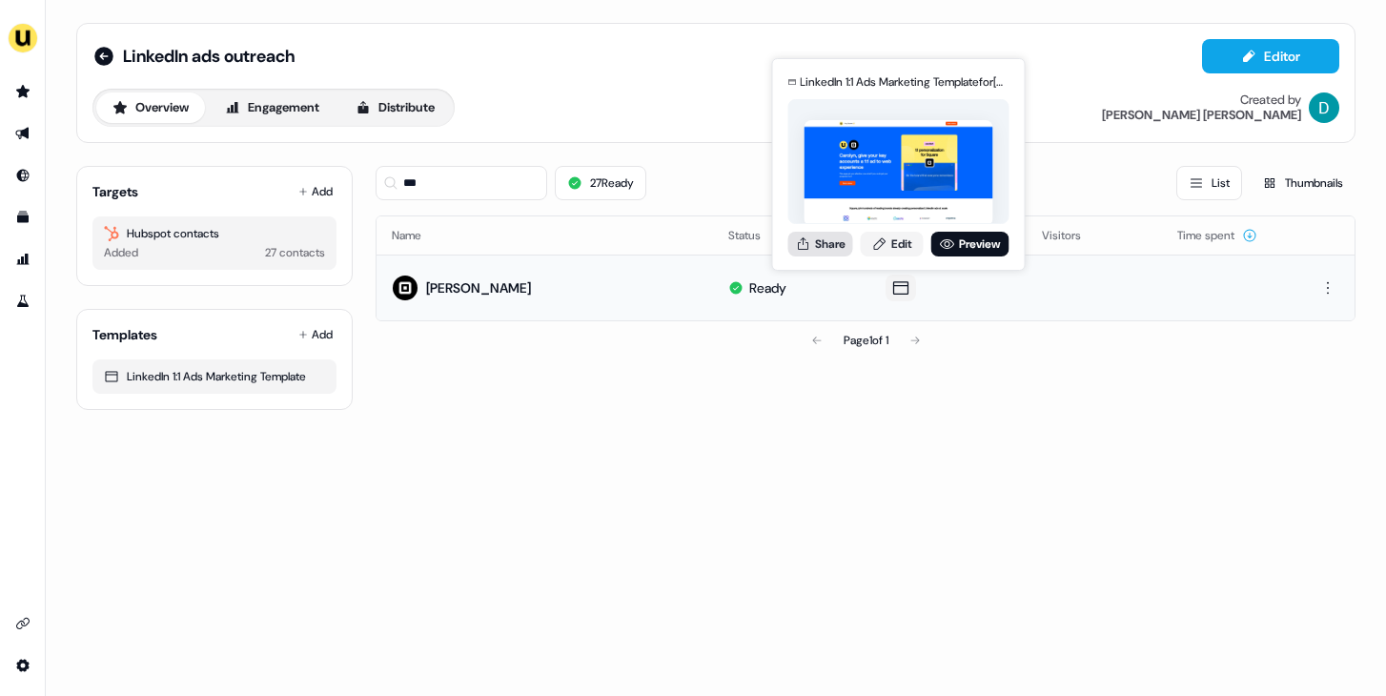
click at [810, 241] on icon at bounding box center [803, 243] width 15 height 15
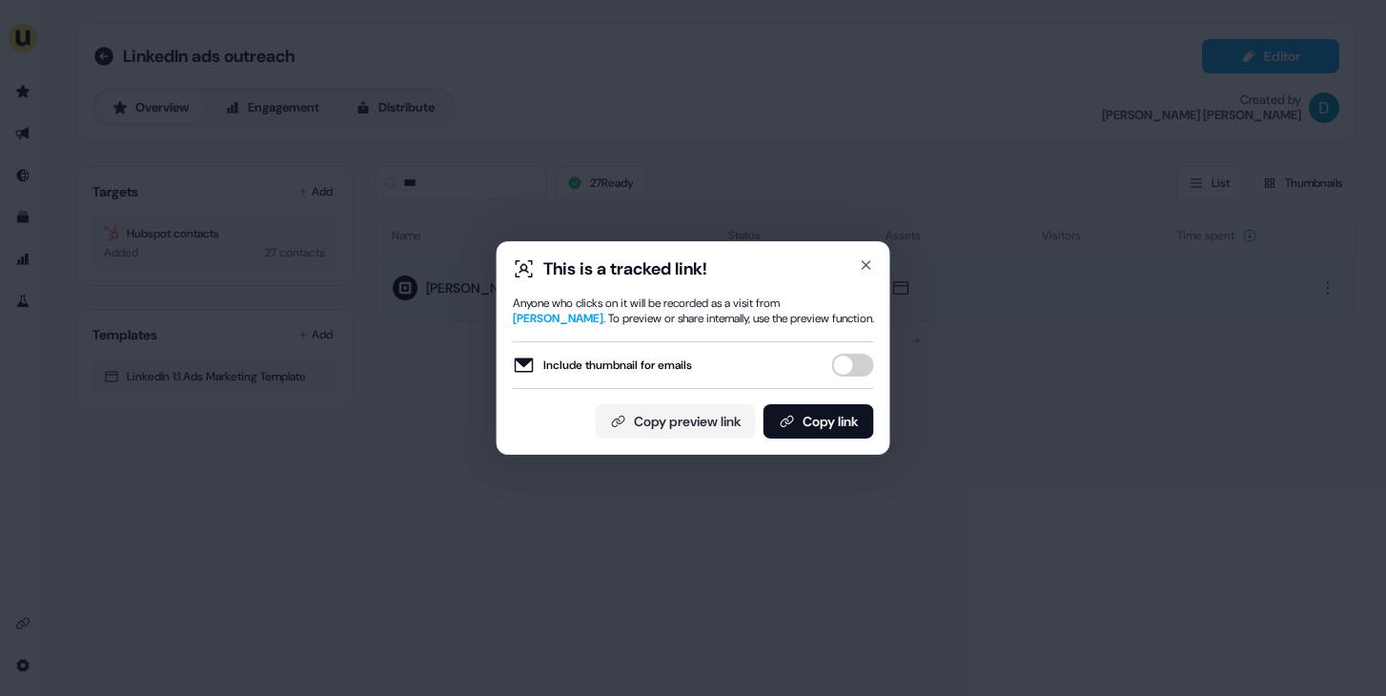
click at [850, 349] on div "Include thumbnail for emails" at bounding box center [693, 365] width 361 height 48
click at [850, 358] on button "Include thumbnail for emails" at bounding box center [853, 365] width 42 height 23
click at [849, 407] on button "Copy link" at bounding box center [819, 421] width 111 height 34
